Goal: Navigation & Orientation: Find specific page/section

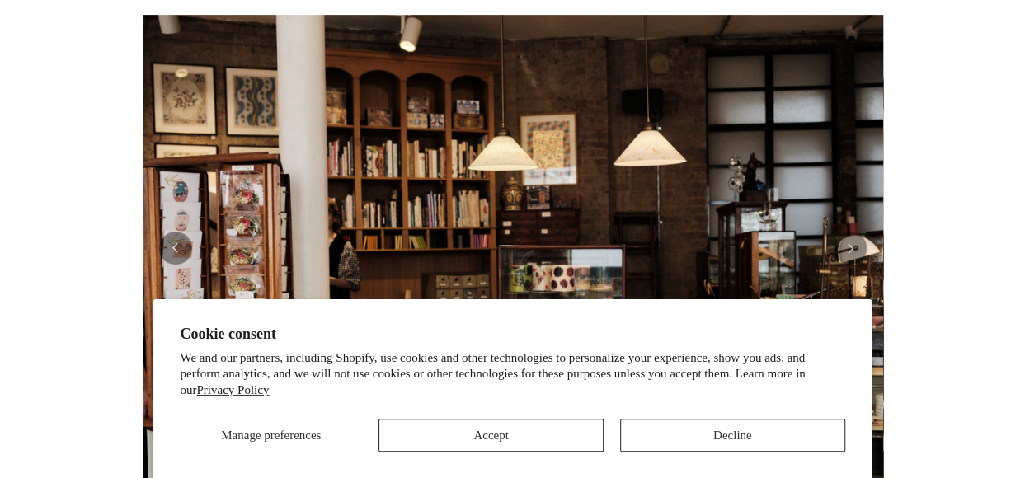
scroll to position [315, 0]
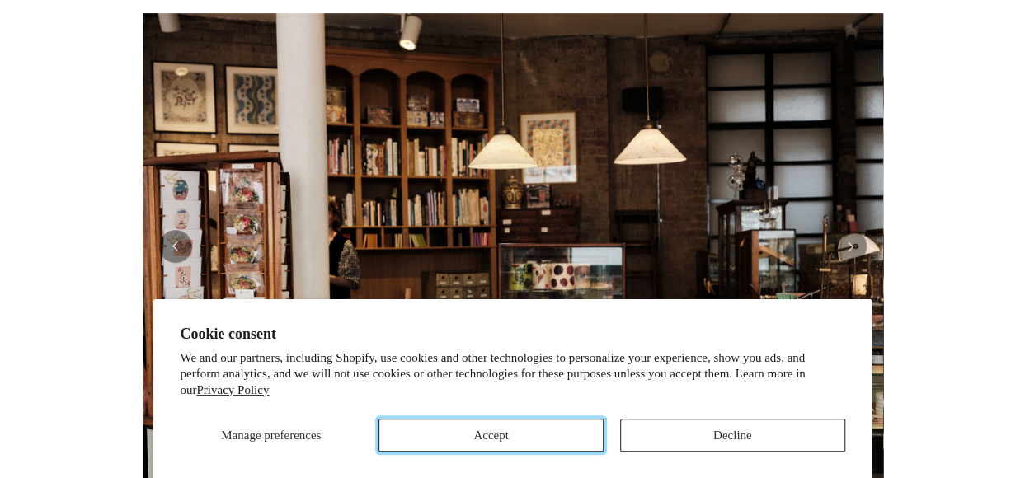
click at [544, 436] on button "Accept" at bounding box center [490, 435] width 225 height 33
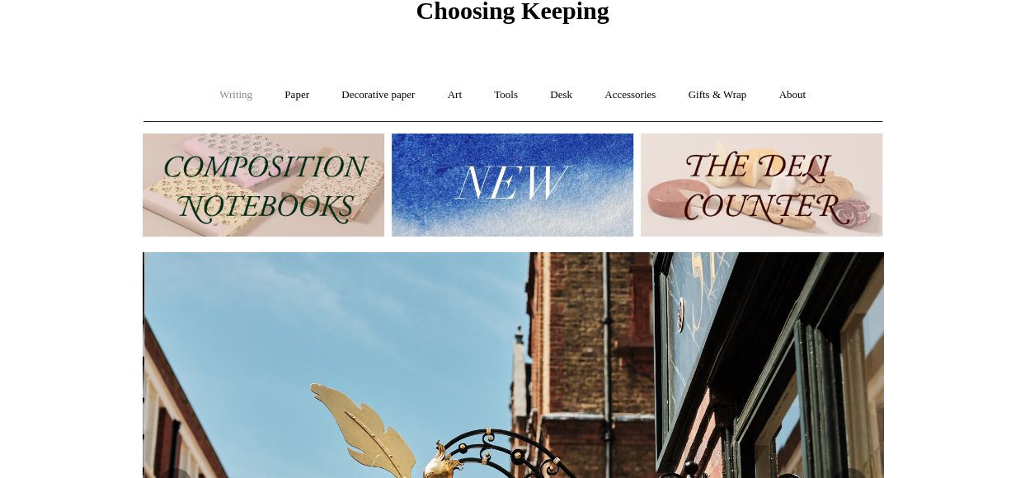
scroll to position [0, 740]
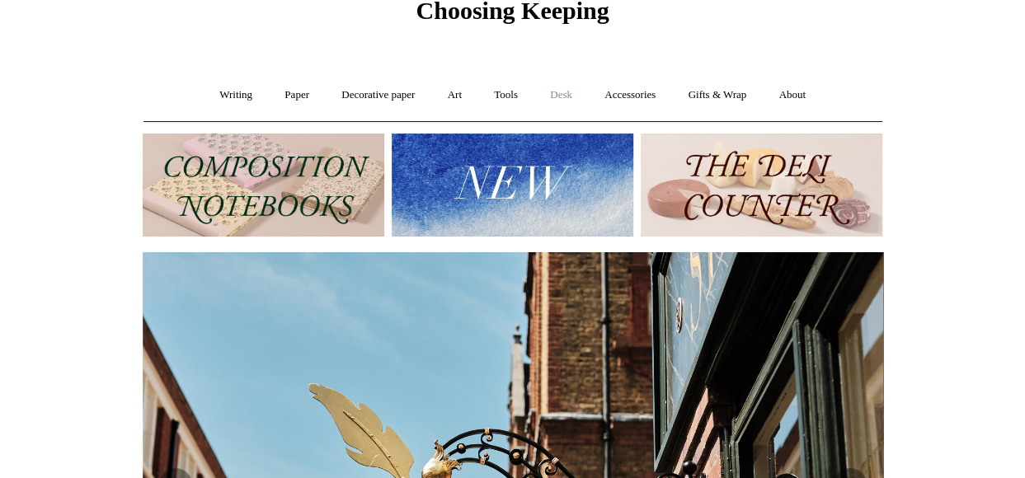
click at [564, 95] on link "Desk +" at bounding box center [561, 95] width 52 height 44
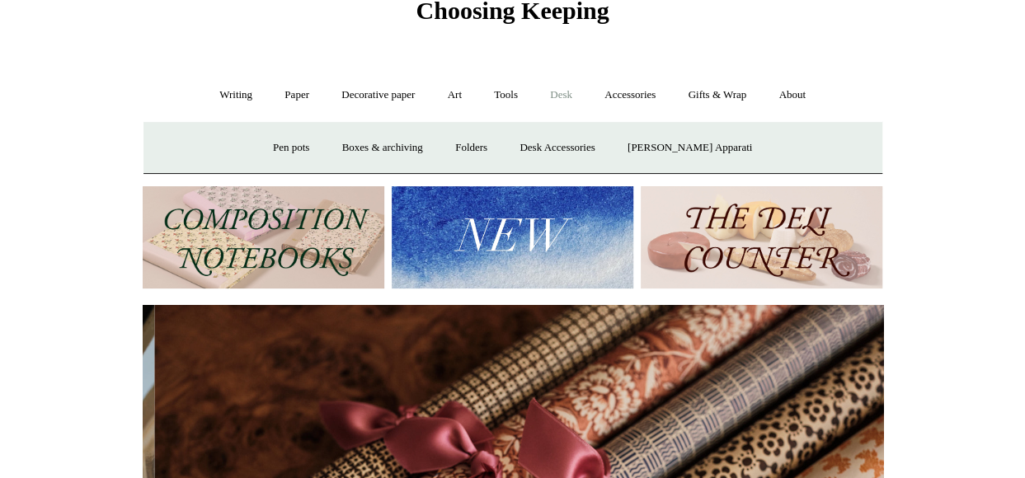
scroll to position [0, 1481]
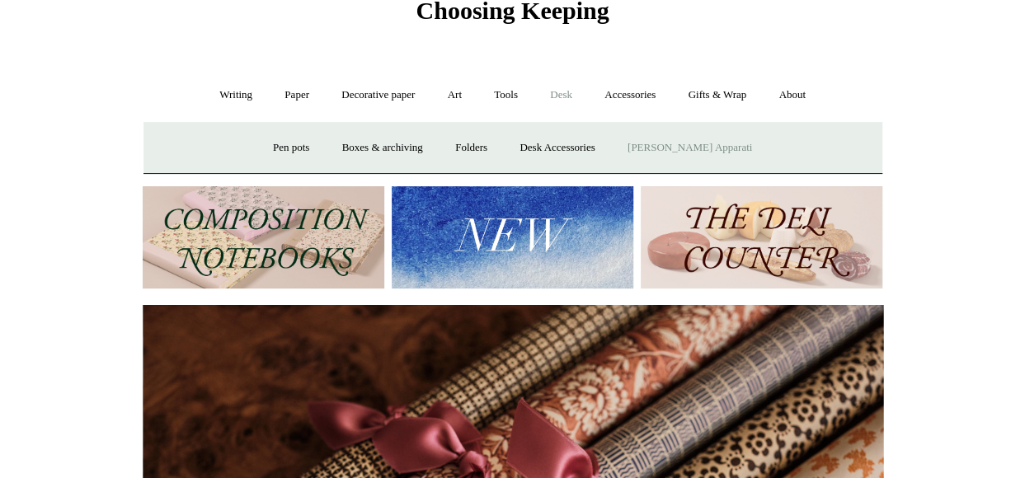
click at [714, 148] on link "[PERSON_NAME] Apparati" at bounding box center [690, 148] width 154 height 44
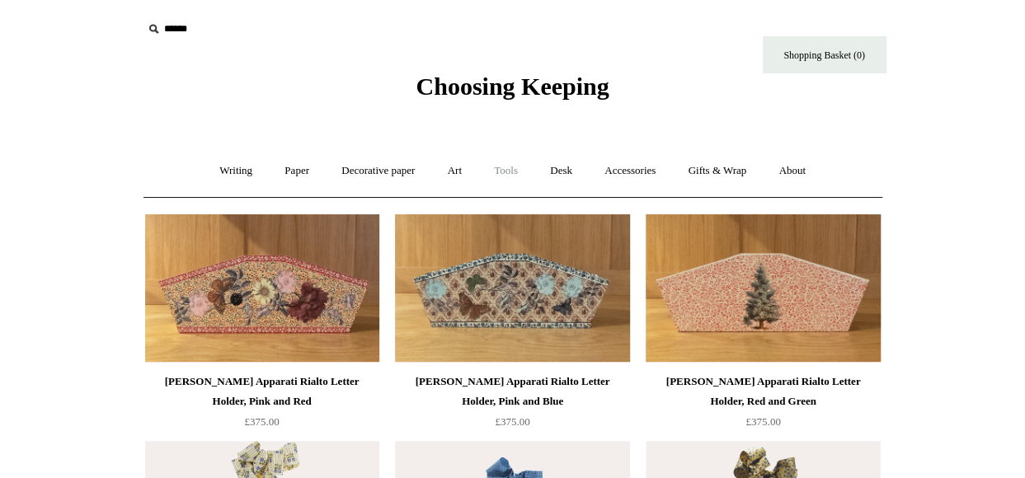
click at [518, 171] on link "Tools +" at bounding box center [506, 171] width 54 height 44
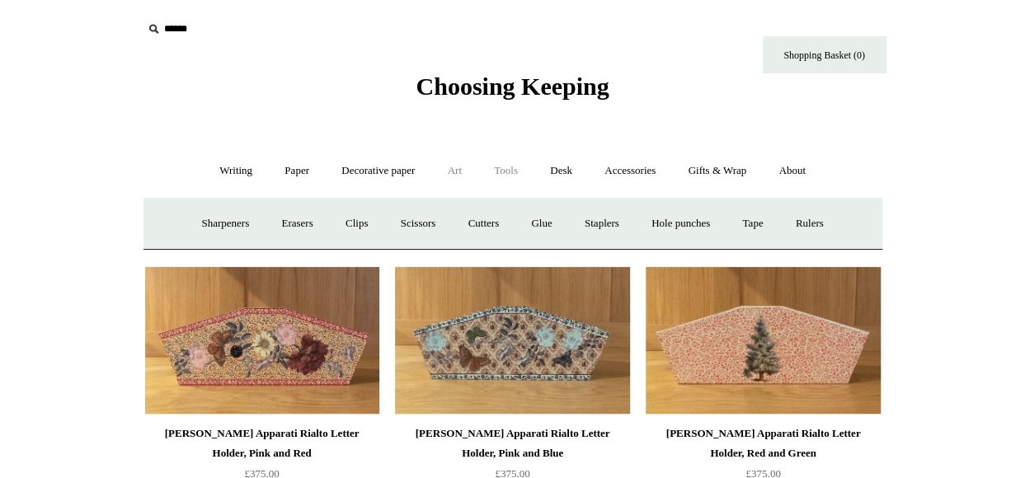
click at [462, 171] on link "Art +" at bounding box center [455, 171] width 44 height 44
